Goal: Feedback & Contribution: Leave review/rating

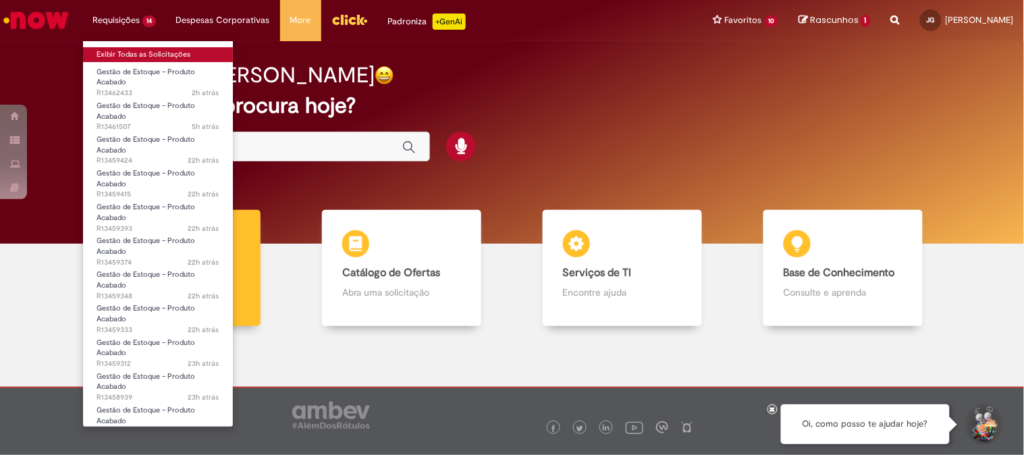
click at [132, 49] on link "Exibir Todas as Solicitações" at bounding box center [158, 54] width 150 height 15
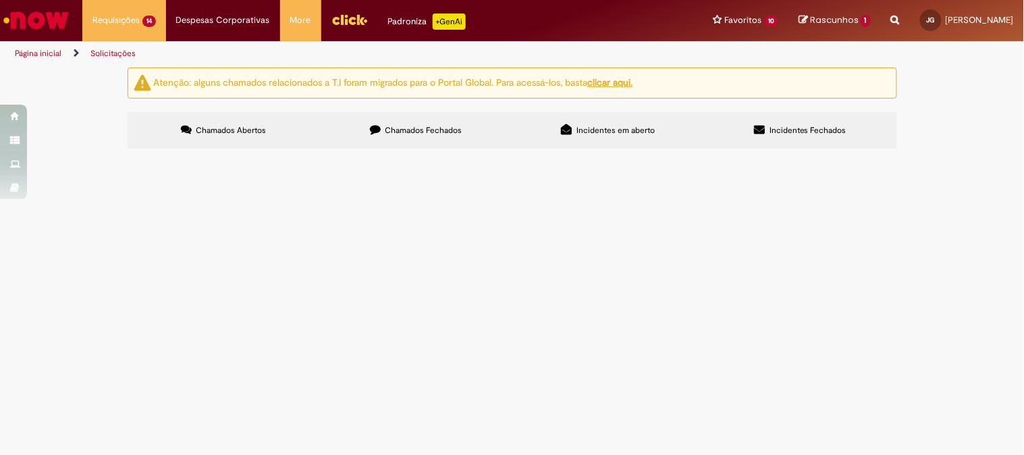
scroll to position [75, 0]
click at [0, 0] on span "Boa tarde, NF 142312 recusada já cancelada e em transito. DOC ENTRADA 4935235012" at bounding box center [0, 0] width 0 height 0
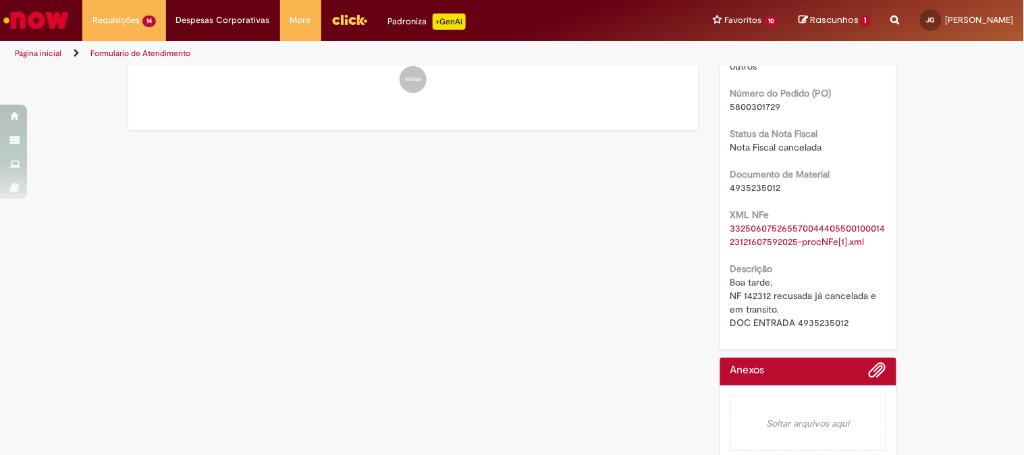
scroll to position [265, 0]
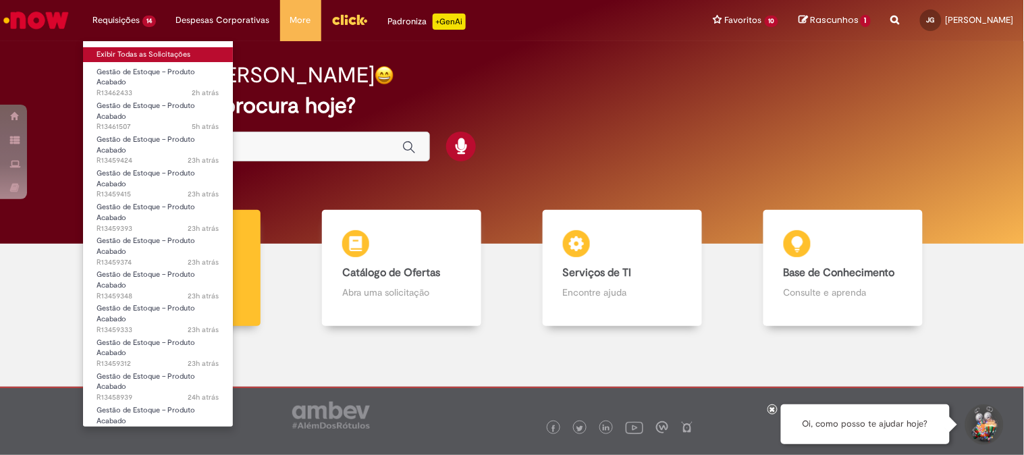
click at [145, 52] on link "Exibir Todas as Solicitações" at bounding box center [158, 54] width 150 height 15
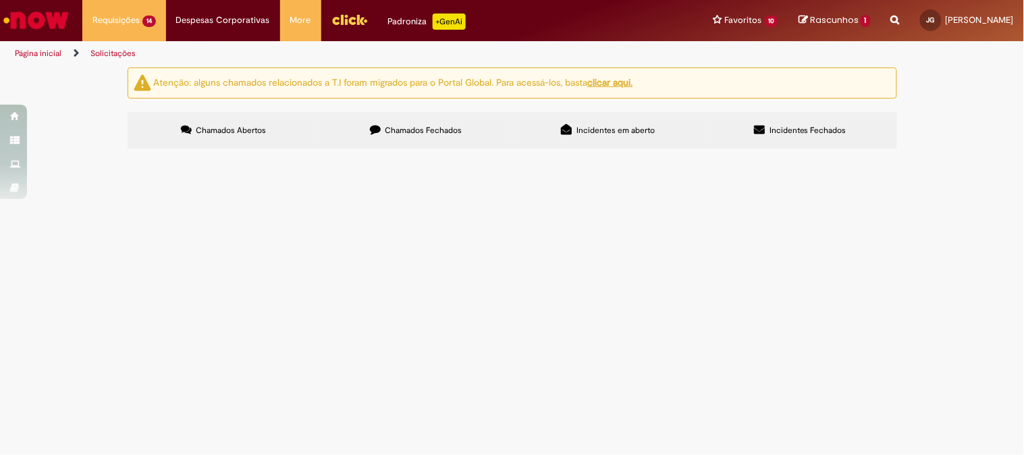
scroll to position [97, 0]
click at [0, 0] on span "NF 100015 recebida lançada e em transito doc 5001760632" at bounding box center [0, 0] width 0 height 0
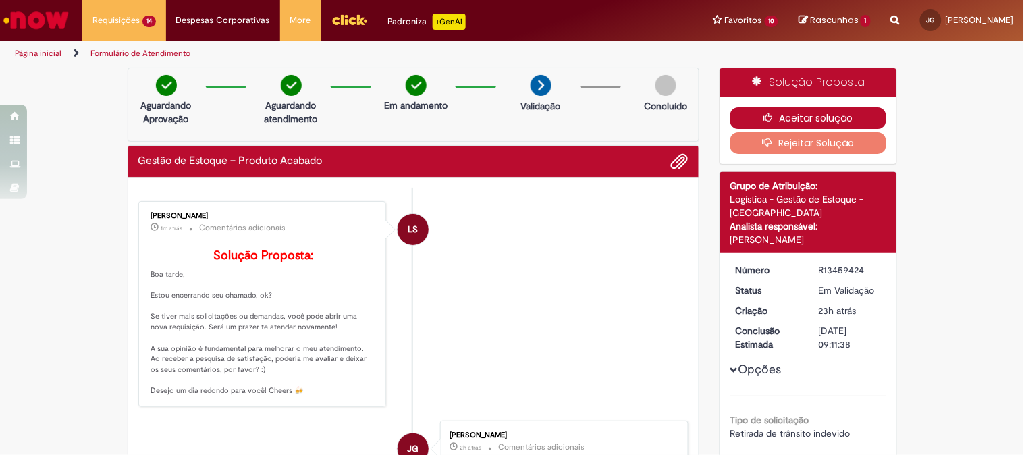
click at [791, 109] on button "Aceitar solução" at bounding box center [808, 118] width 156 height 22
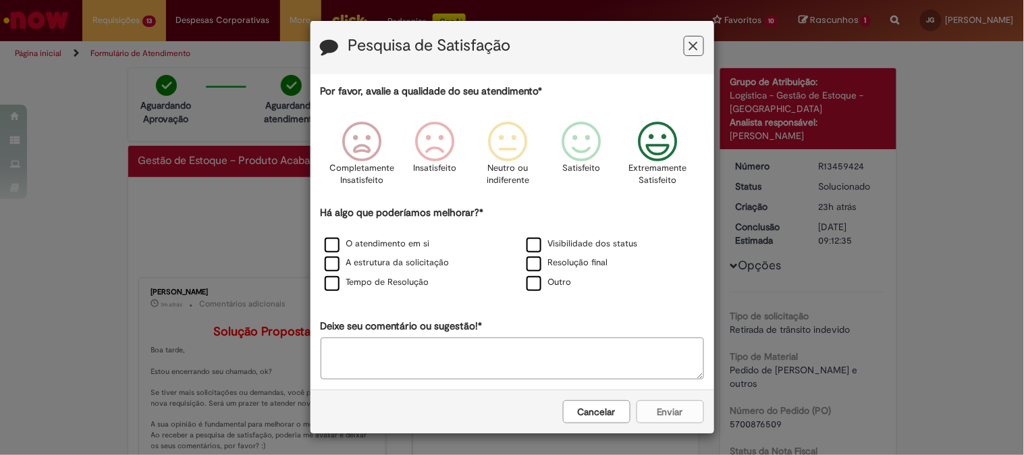
click at [639, 128] on icon "Feedback" at bounding box center [657, 141] width 51 height 40
click at [406, 242] on label "O atendimento em si" at bounding box center [377, 244] width 105 height 13
click at [530, 245] on label "Visibilidade dos status" at bounding box center [581, 244] width 111 height 13
click at [549, 261] on label "Resolução final" at bounding box center [567, 262] width 82 height 13
click at [558, 244] on label "Visibilidade dos status" at bounding box center [581, 244] width 111 height 13
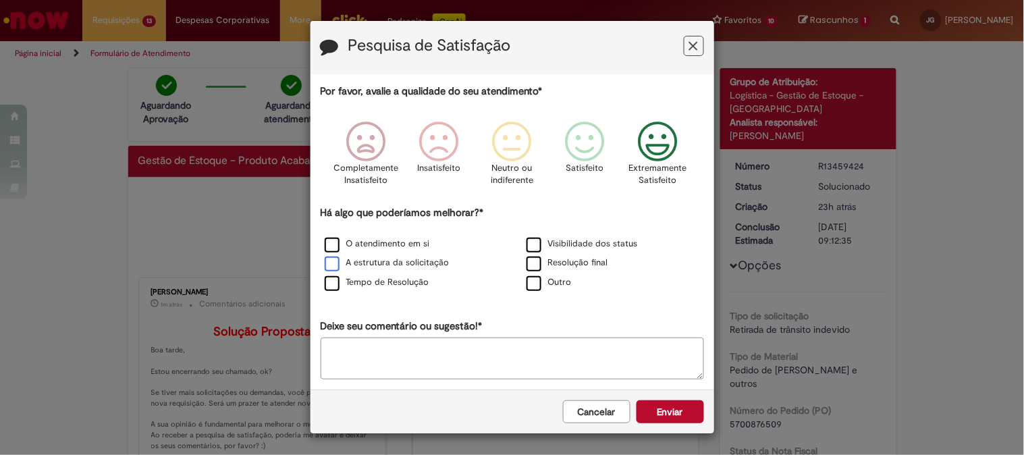
click at [406, 258] on div "A estrutura da solicitação" at bounding box center [411, 263] width 199 height 17
click at [413, 280] on label "Tempo de Resolução" at bounding box center [377, 282] width 105 height 13
click at [673, 423] on button "Enviar" at bounding box center [669, 411] width 67 height 23
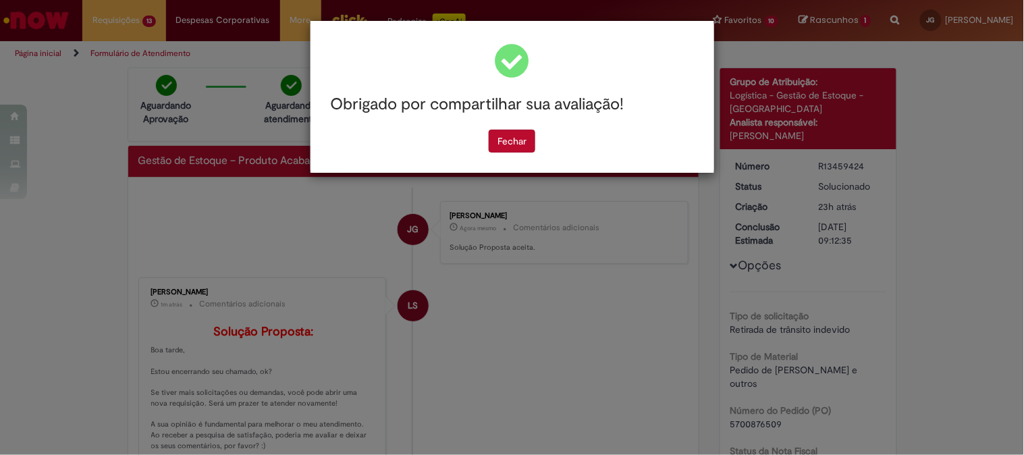
click at [530, 154] on div "Obrigado por compartilhar sua avaliação! [GEOGRAPHIC_DATA]" at bounding box center [512, 97] width 404 height 152
click at [532, 130] on button "Fechar" at bounding box center [512, 141] width 47 height 23
